Goal: Information Seeking & Learning: Learn about a topic

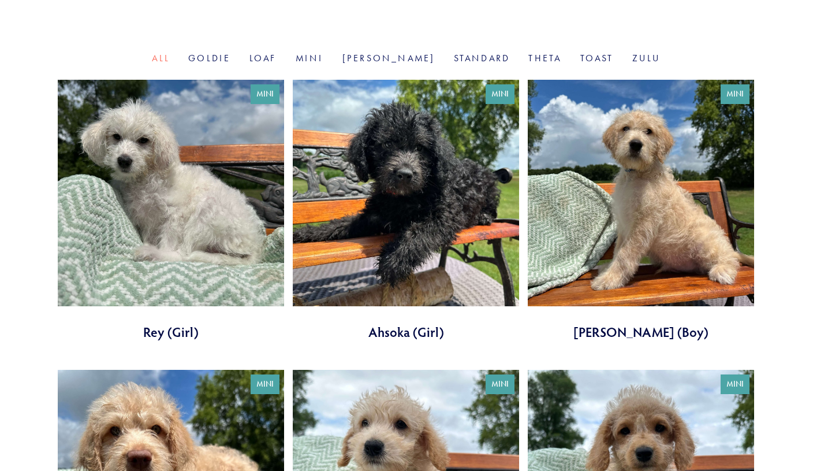
scroll to position [371, 0]
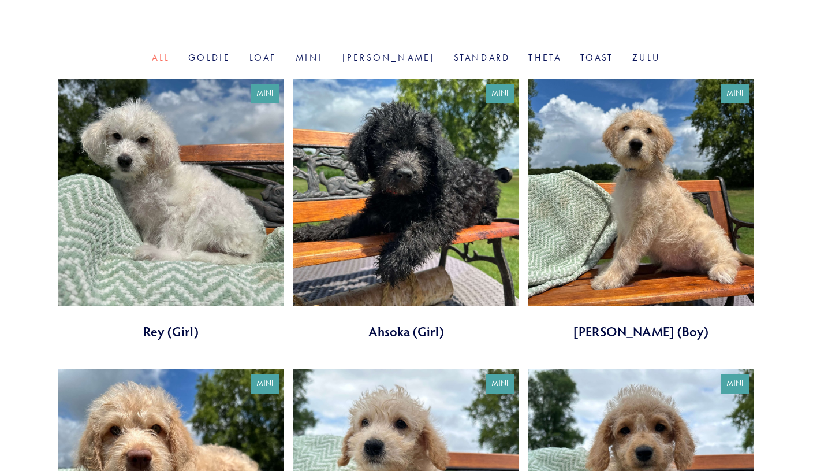
click at [651, 220] on link at bounding box center [641, 209] width 226 height 261
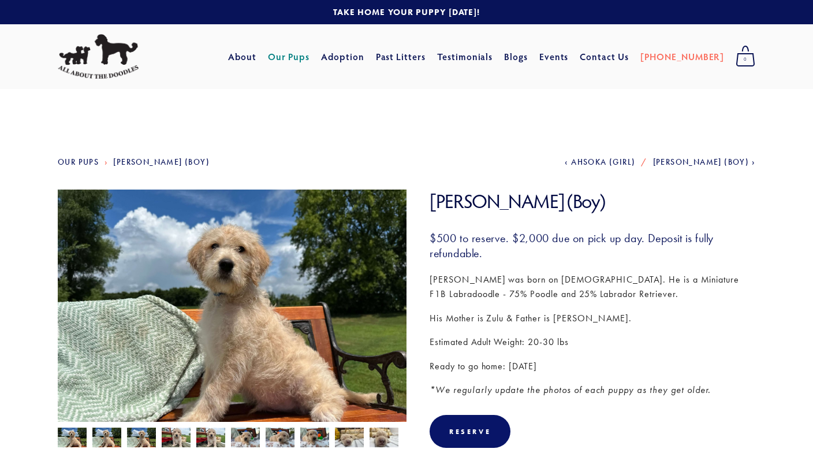
click at [310, 59] on link "Our Pups" at bounding box center [289, 56] width 42 height 21
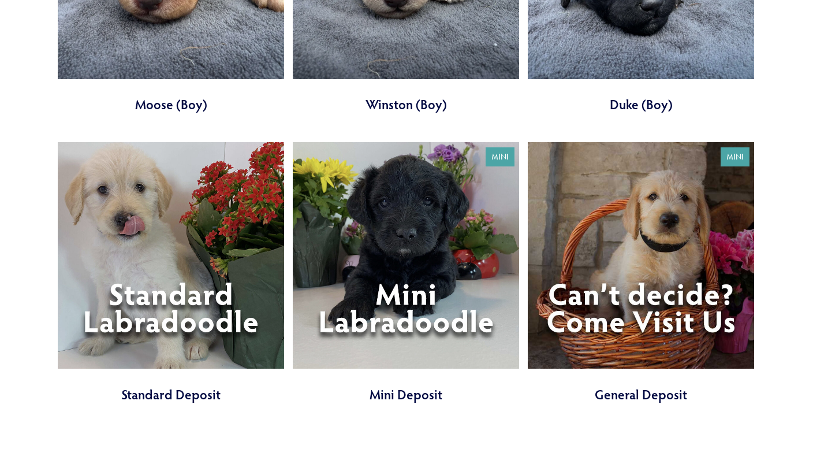
scroll to position [3785, 0]
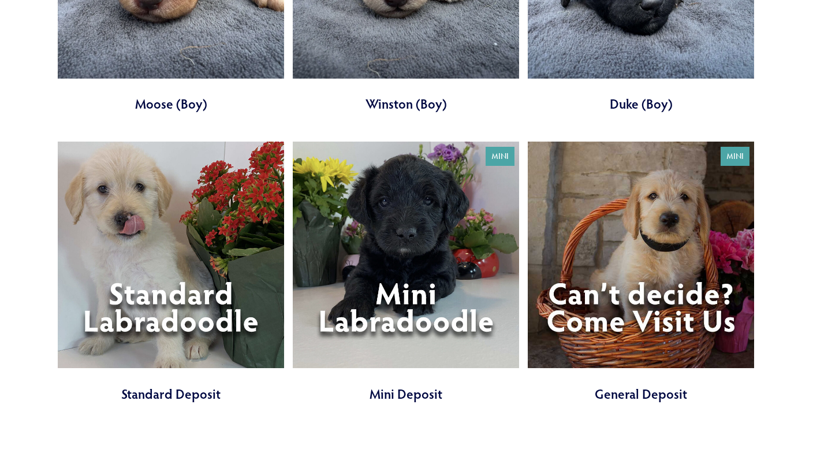
click at [407, 258] on link at bounding box center [406, 271] width 226 height 261
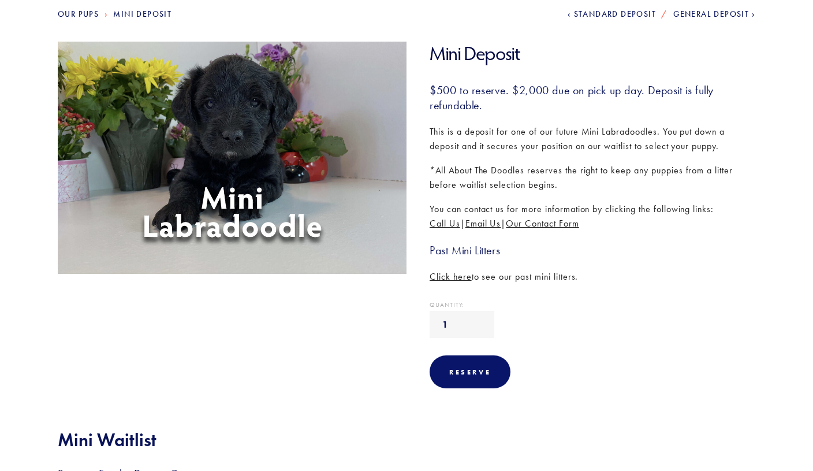
scroll to position [140, 0]
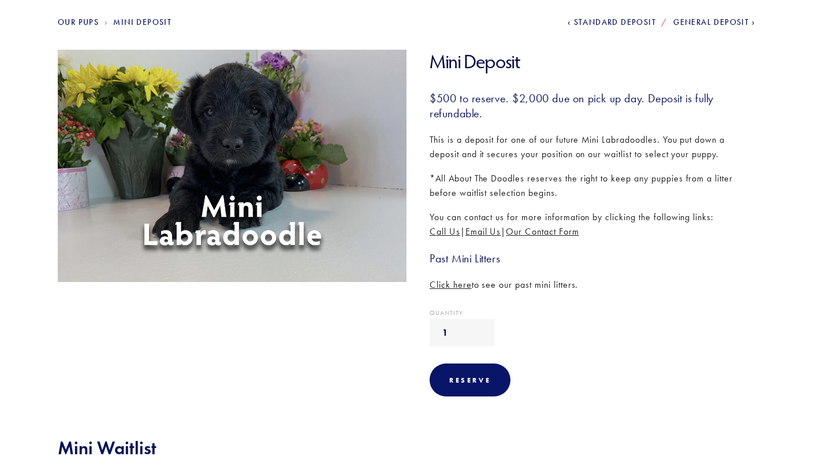
click at [467, 285] on span "Click here" at bounding box center [451, 284] width 42 height 11
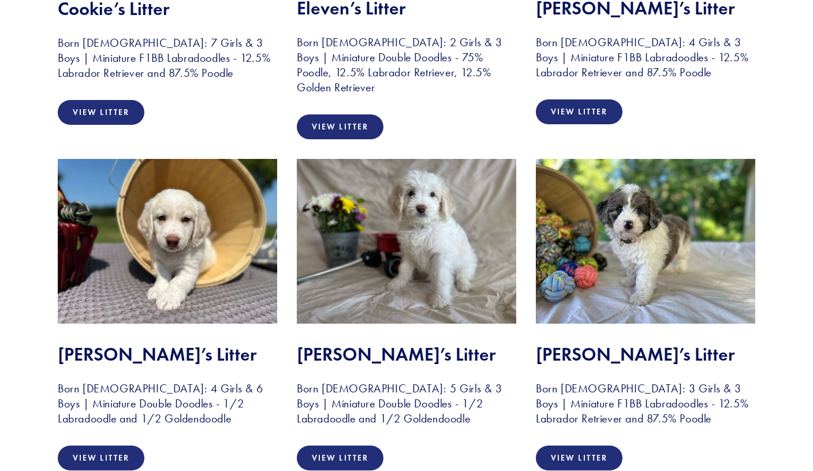
scroll to position [1147, 0]
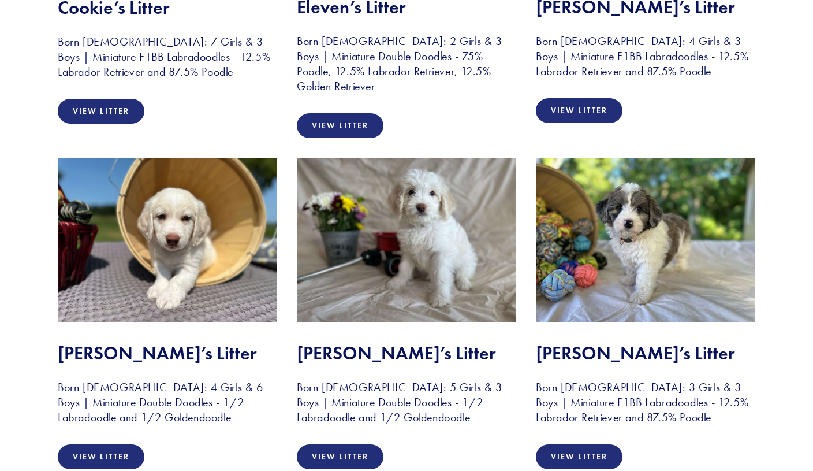
click at [173, 269] on img at bounding box center [167, 240] width 219 height 165
click at [123, 453] on link "View Litter" at bounding box center [101, 456] width 87 height 25
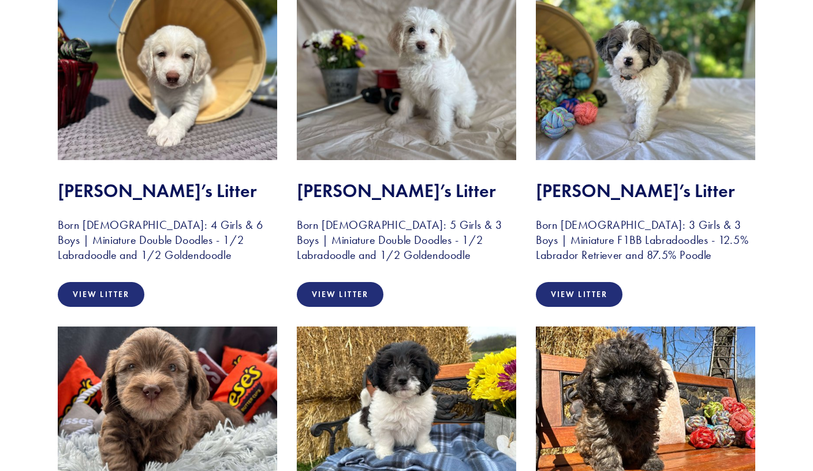
scroll to position [1313, 0]
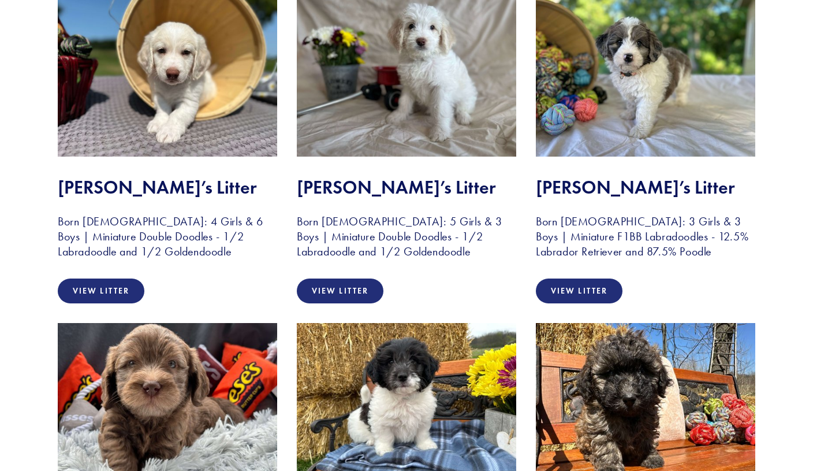
click at [393, 120] on img at bounding box center [406, 74] width 219 height 165
click at [356, 289] on link "View Litter" at bounding box center [340, 290] width 87 height 25
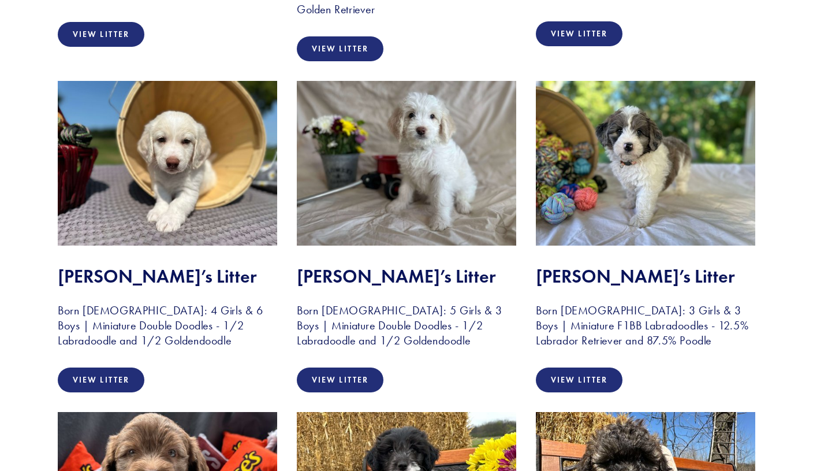
scroll to position [1226, 0]
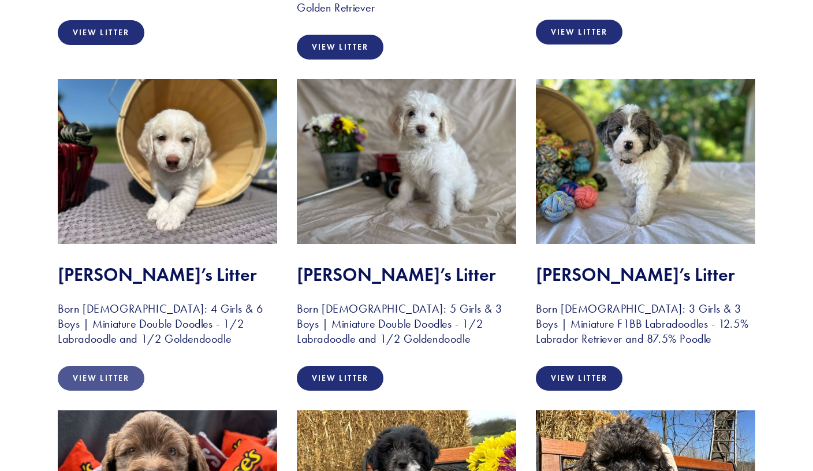
click at [126, 376] on link "View Litter" at bounding box center [101, 378] width 87 height 25
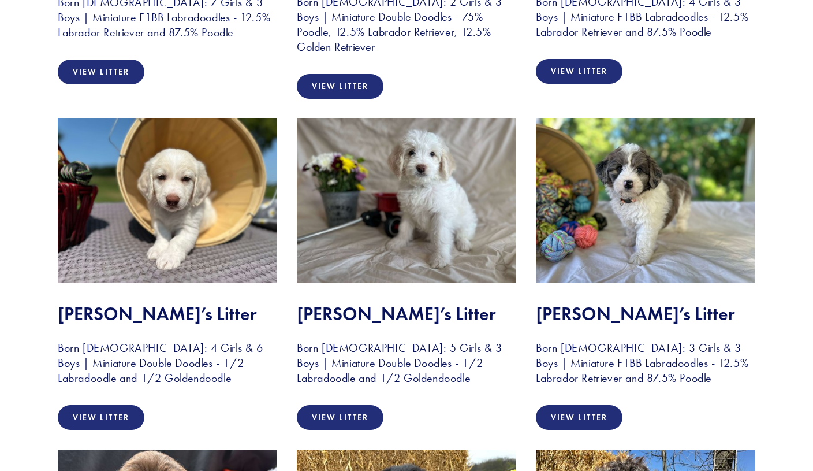
scroll to position [1190, 0]
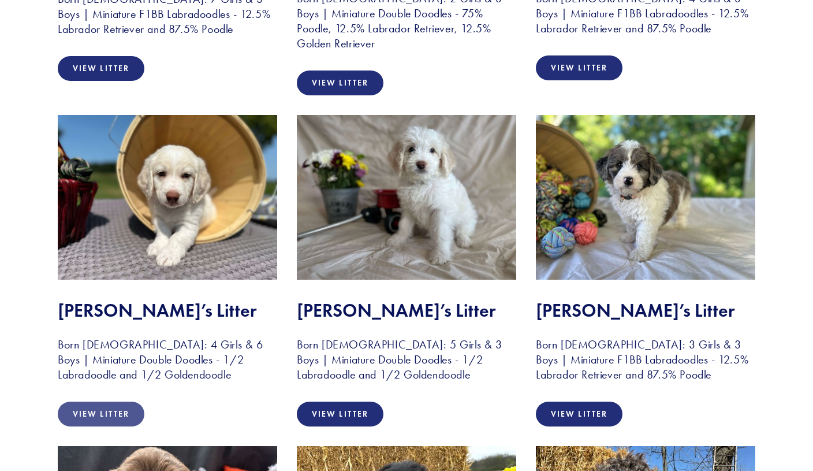
click at [102, 418] on link "View Litter" at bounding box center [101, 413] width 87 height 25
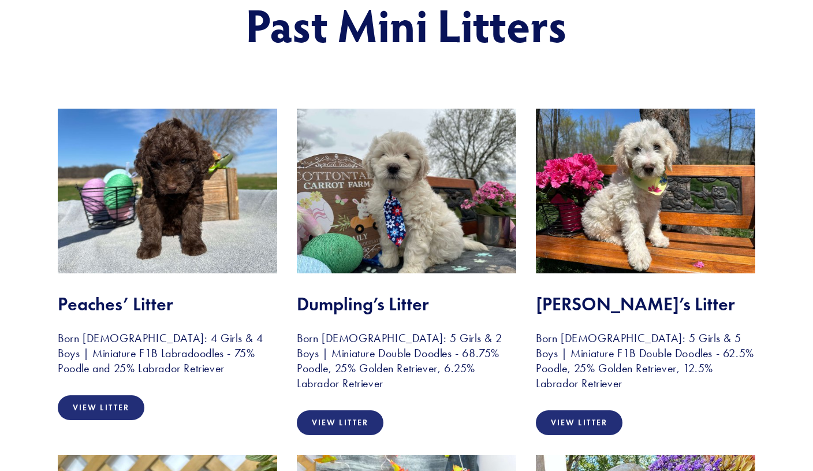
scroll to position [0, 0]
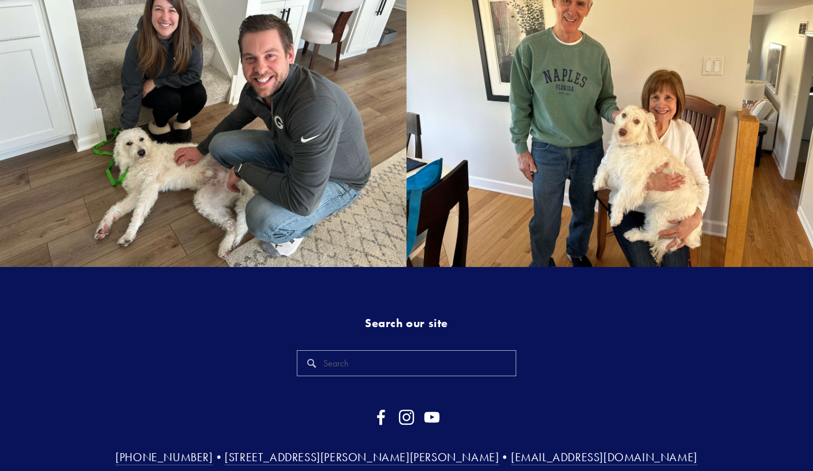
scroll to position [2441, 0]
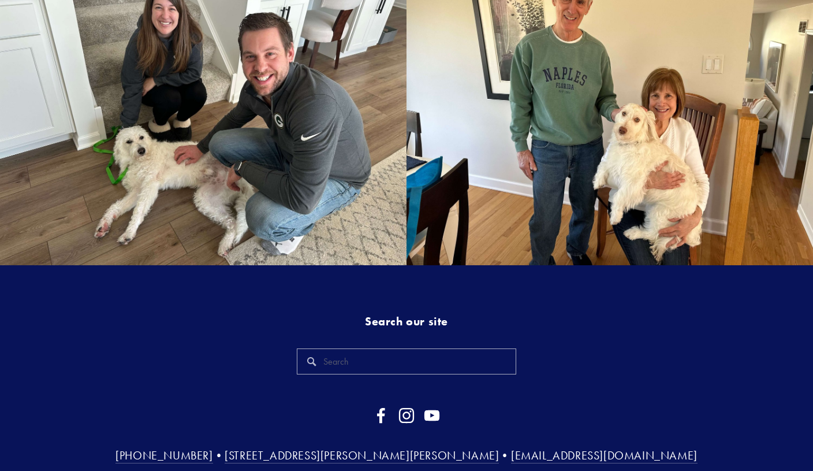
click at [651, 177] on img at bounding box center [610, 113] width 408 height 306
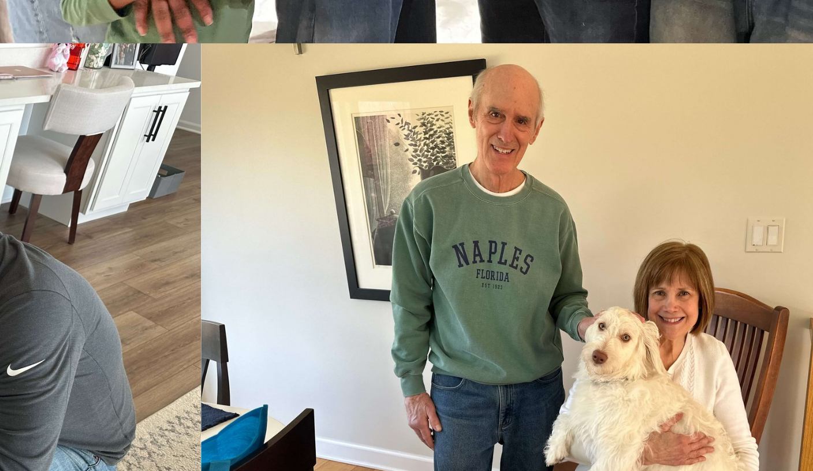
scroll to position [2377, 0]
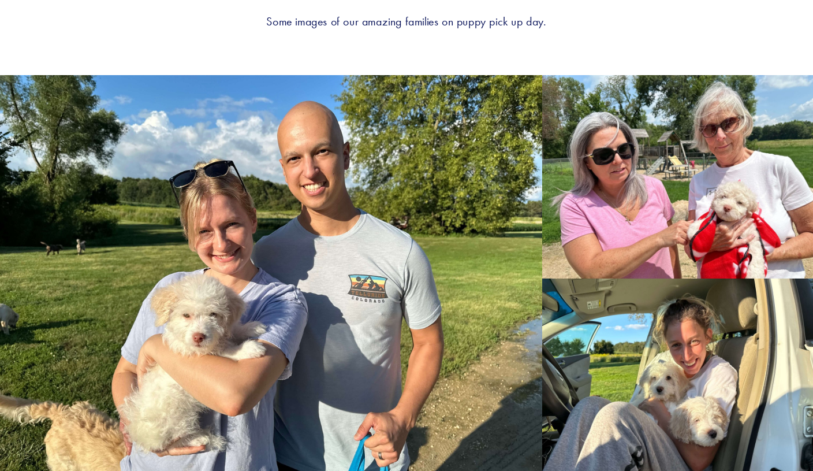
scroll to position [1335, 0]
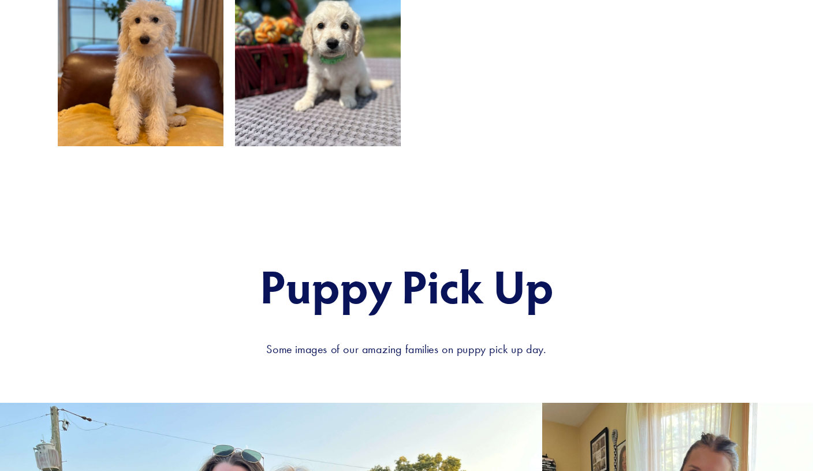
scroll to position [1153, 0]
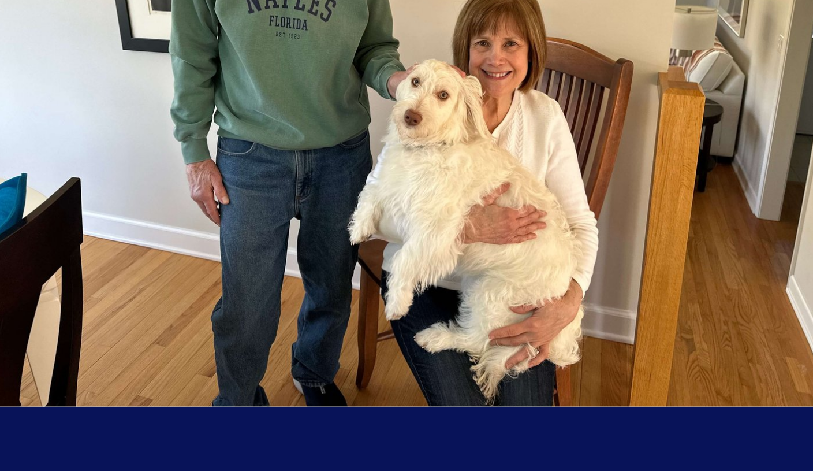
scroll to position [2381, 0]
